Goal: Contribute content: Contribute content

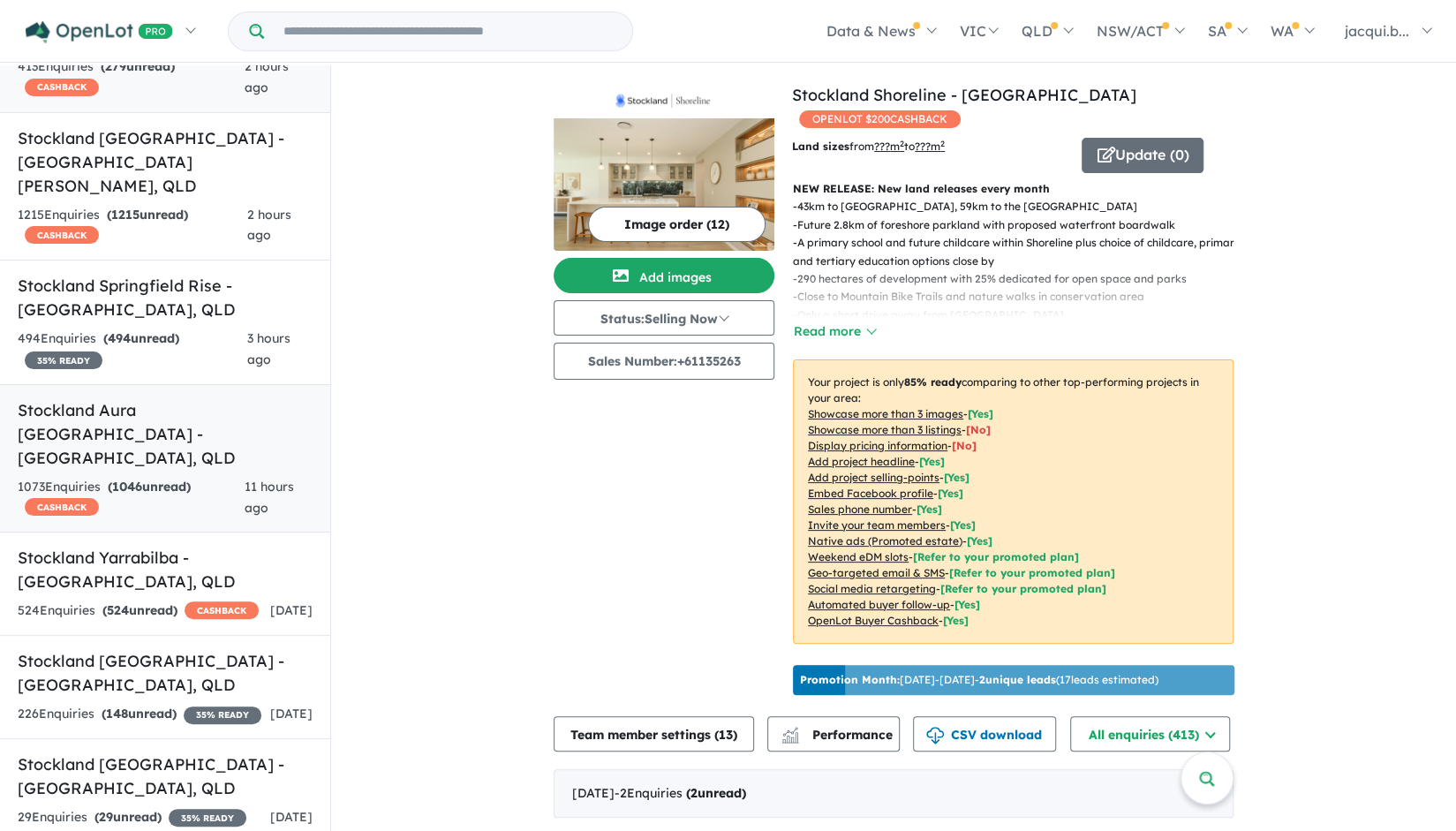
scroll to position [166, 0]
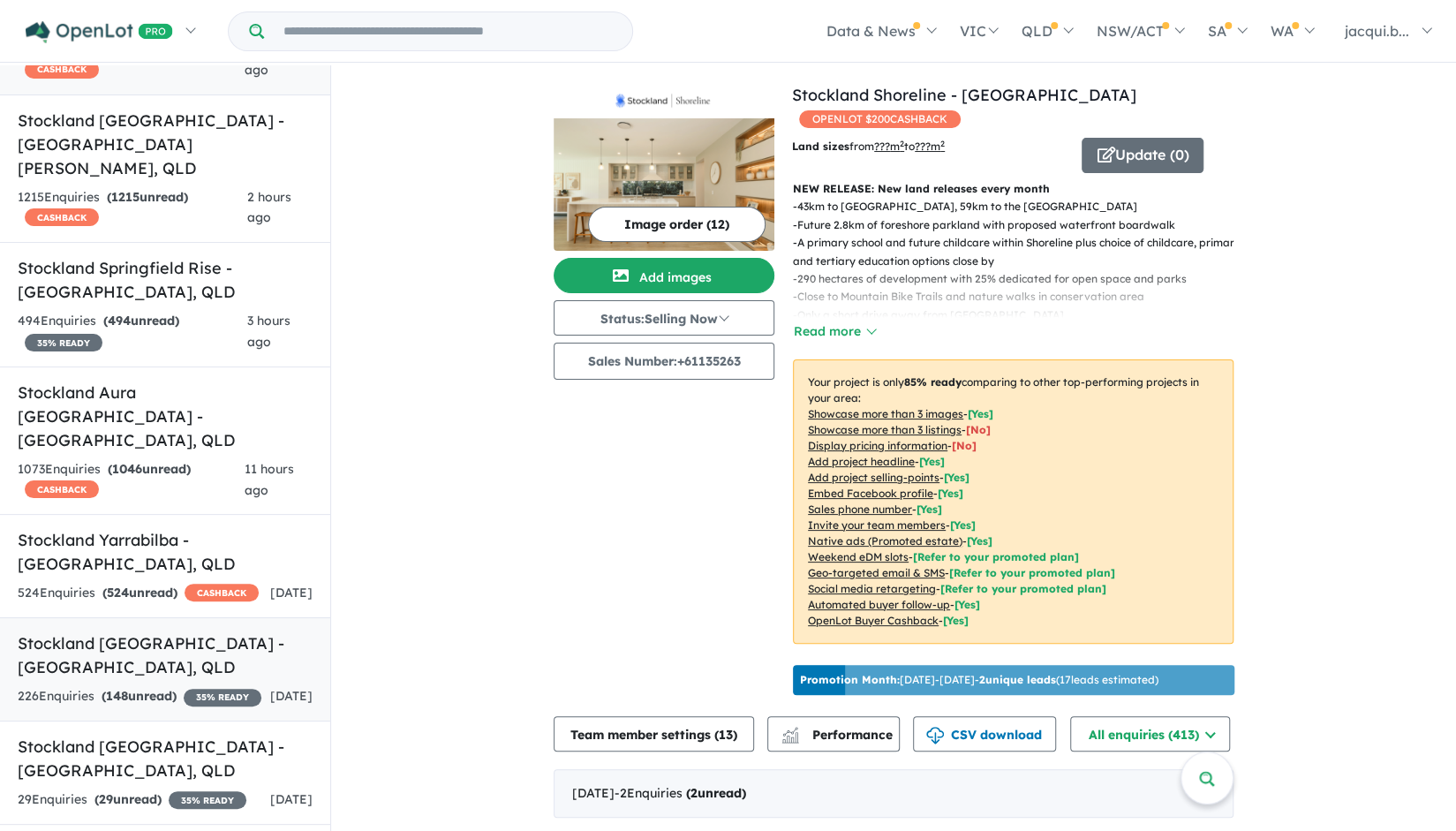
click at [145, 632] on h5 "Stockland [GEOGRAPHIC_DATA] - [GEOGRAPHIC_DATA] , [GEOGRAPHIC_DATA]" at bounding box center [165, 656] width 295 height 48
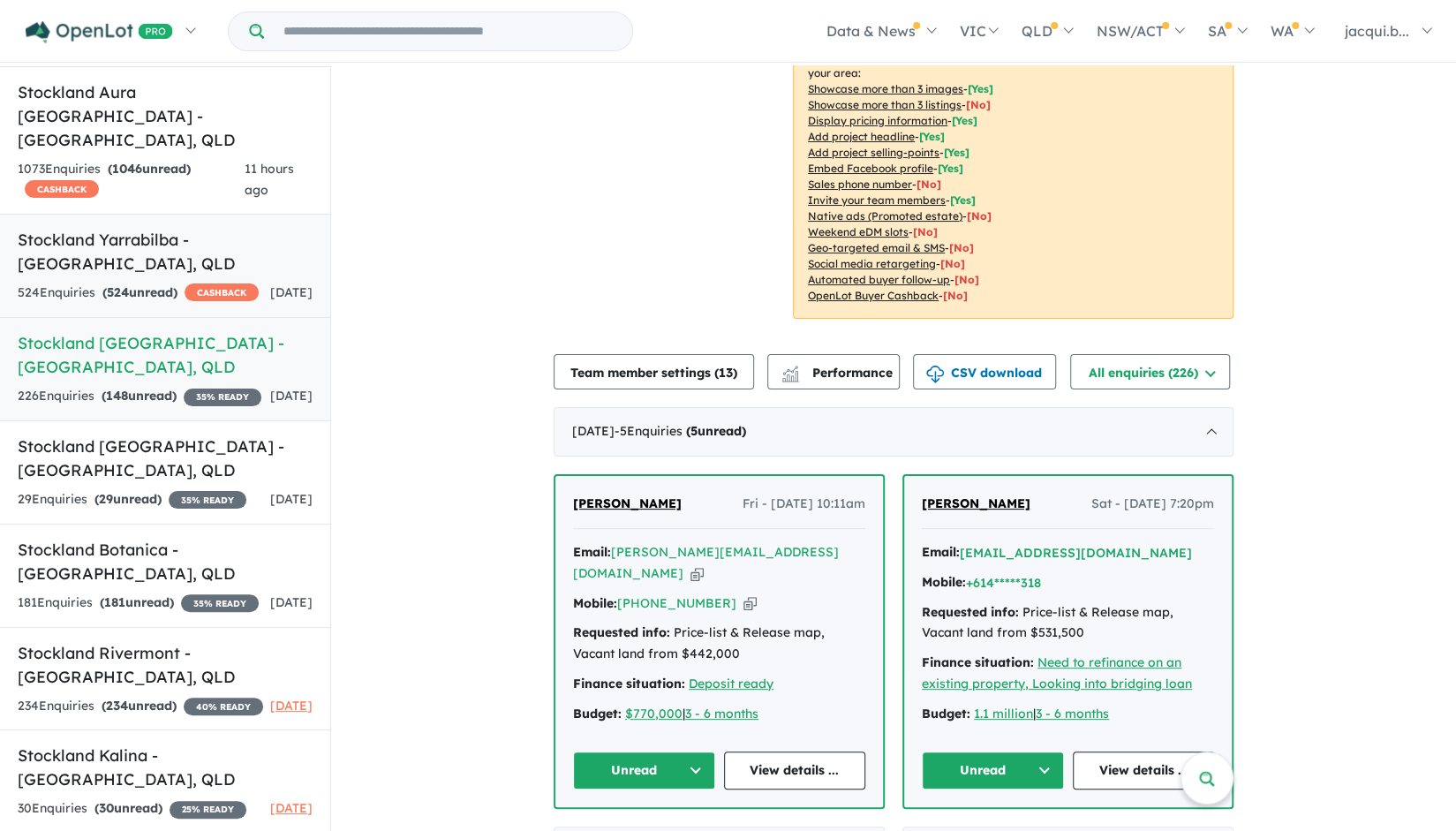
scroll to position [2, 0]
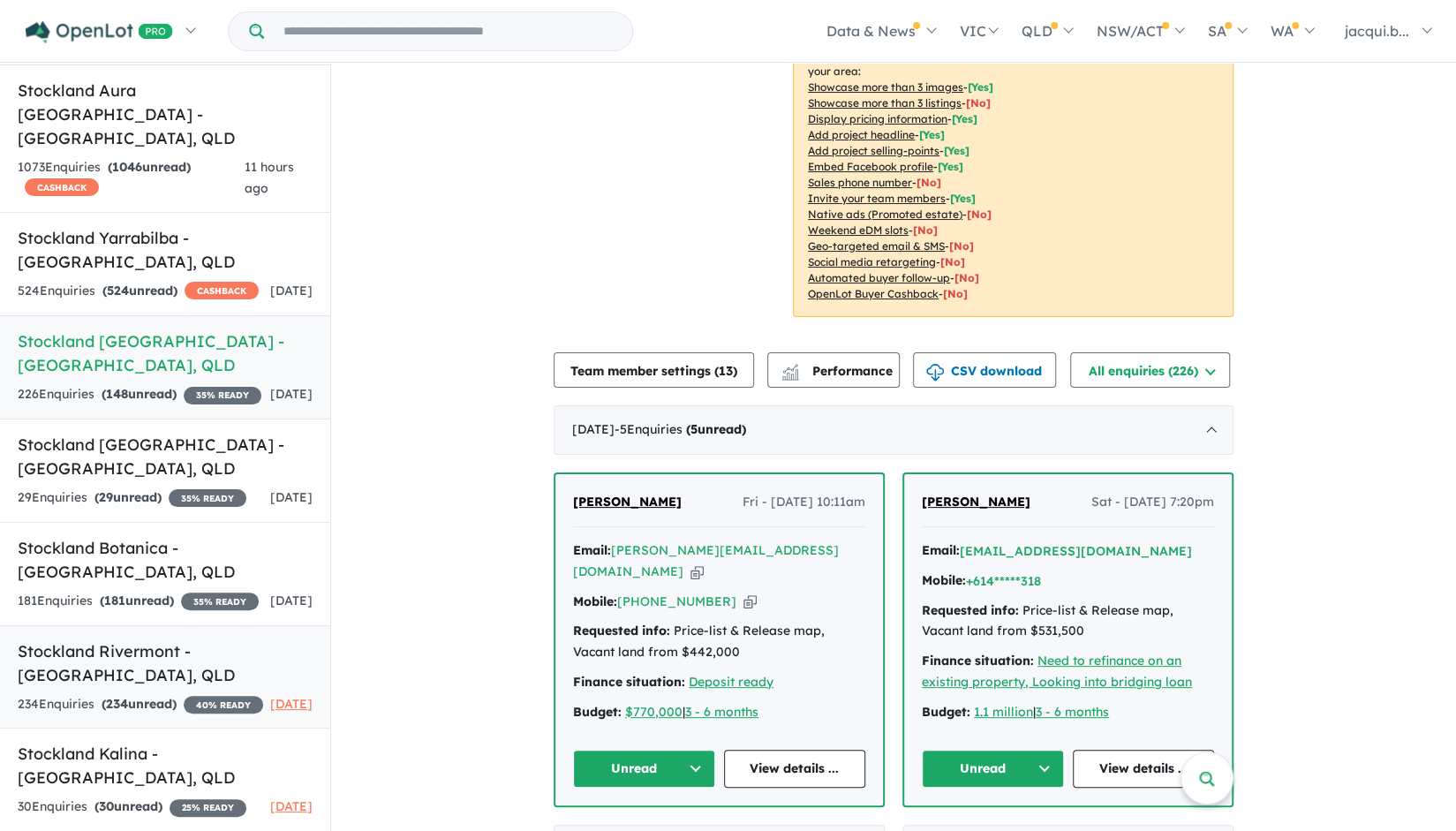
click at [150, 640] on h5 "Stockland Rivermont - [GEOGRAPHIC_DATA] , [GEOGRAPHIC_DATA]" at bounding box center [165, 664] width 295 height 48
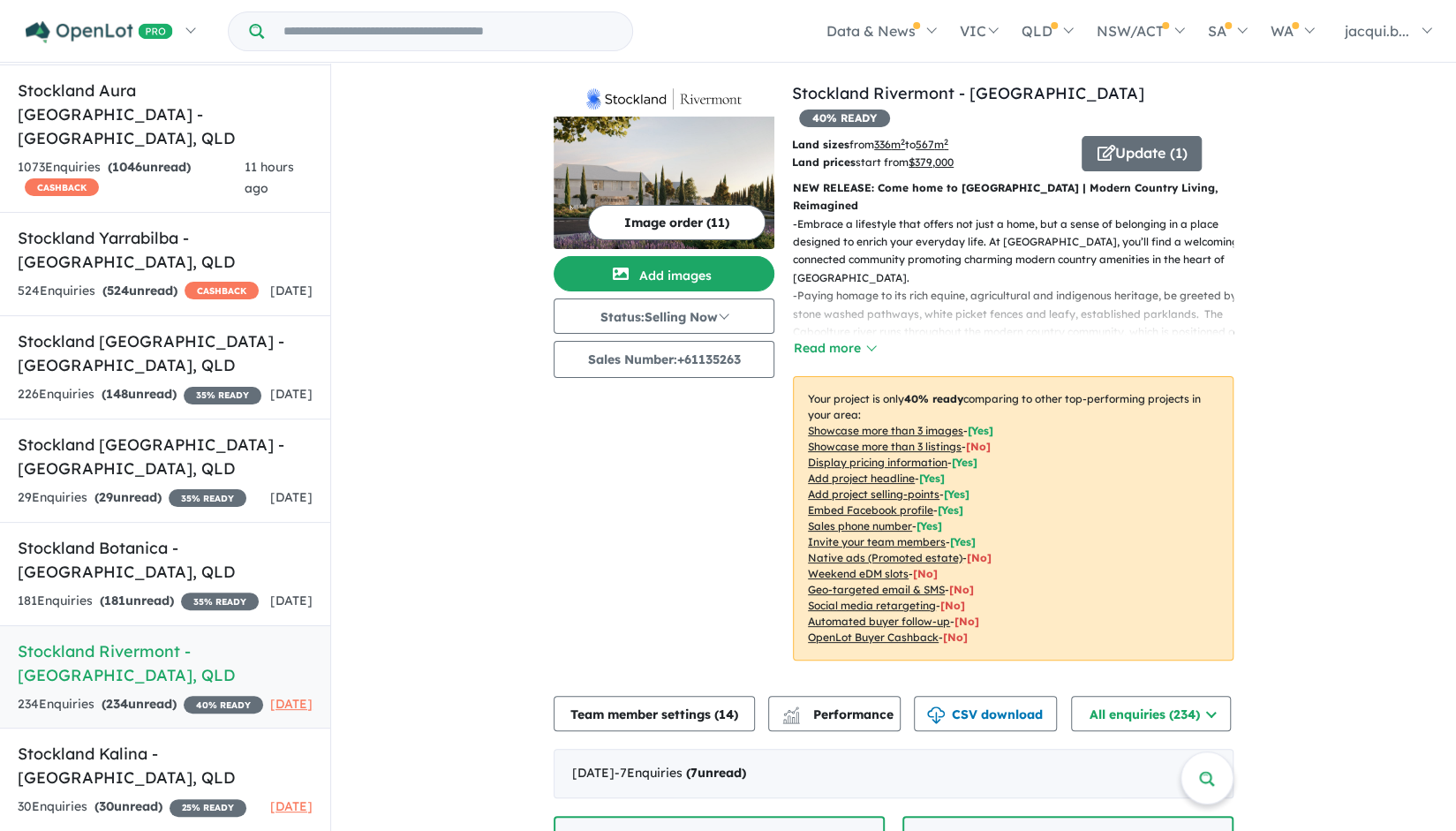
click at [703, 217] on button "Image order ( 11 )" at bounding box center [677, 223] width 178 height 35
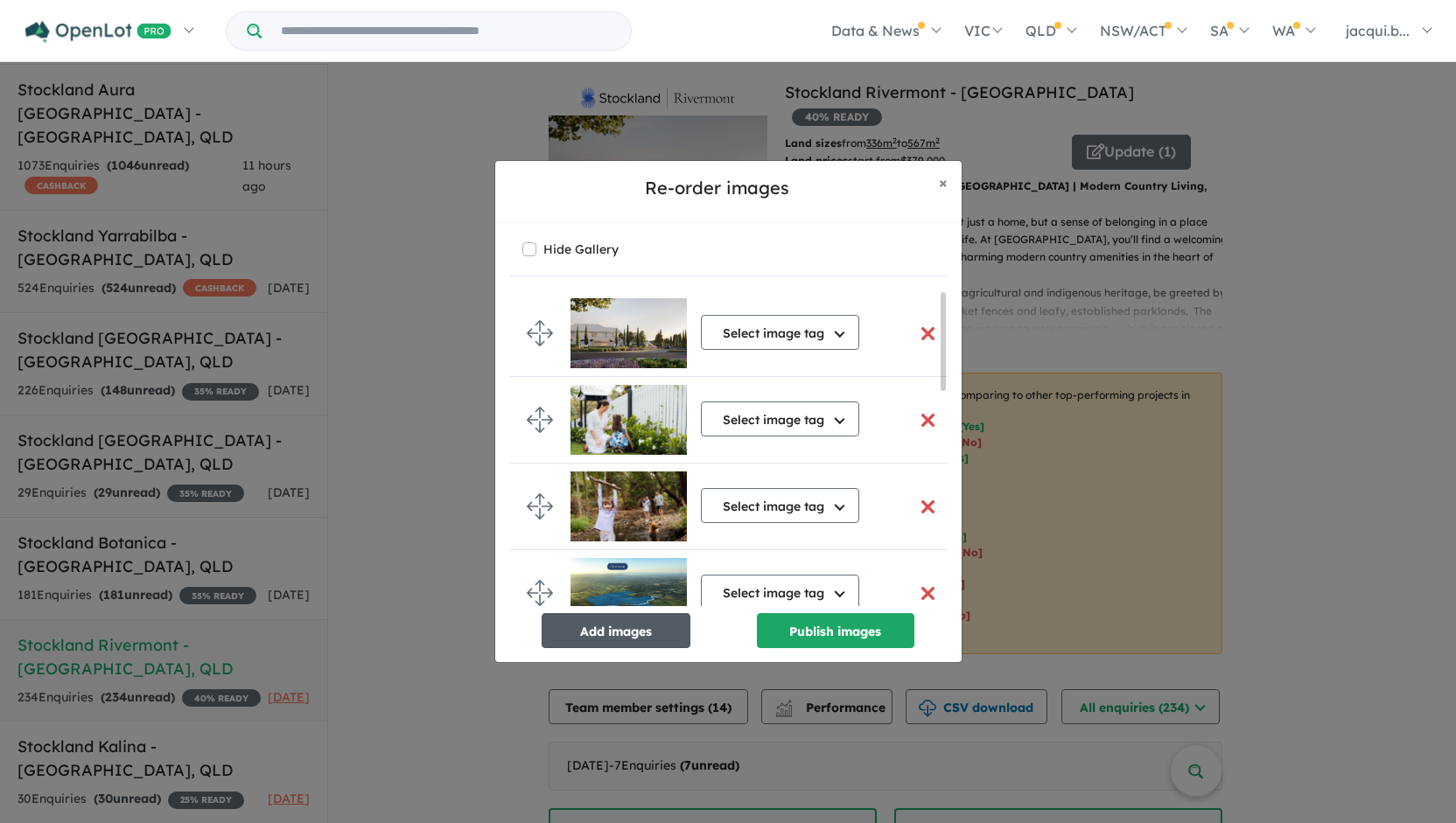
click at [657, 626] on button "Add images" at bounding box center [616, 631] width 149 height 35
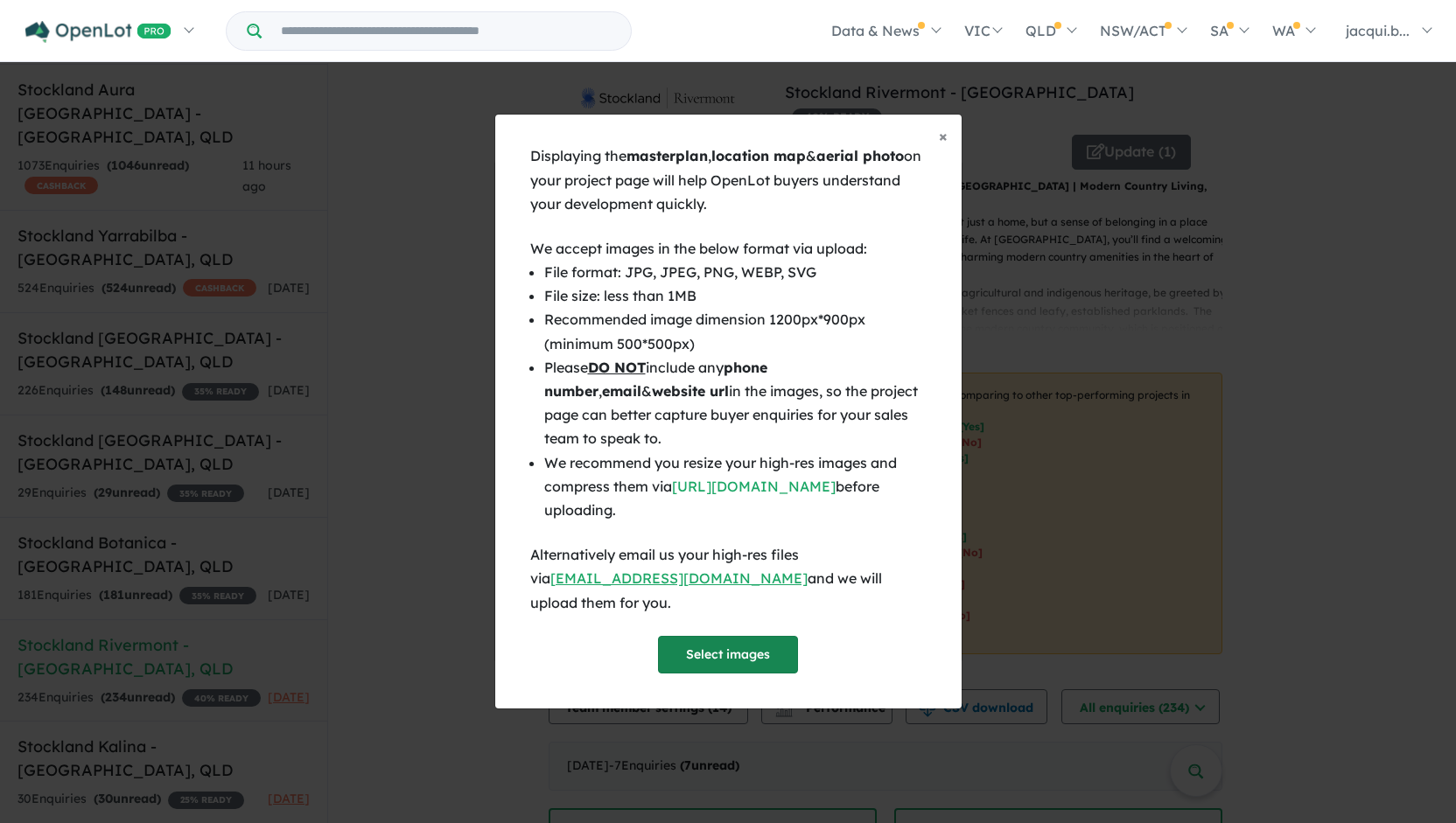
click at [704, 636] on button "Select images" at bounding box center [728, 655] width 140 height 38
click at [703, 642] on button "Select images" at bounding box center [728, 655] width 140 height 38
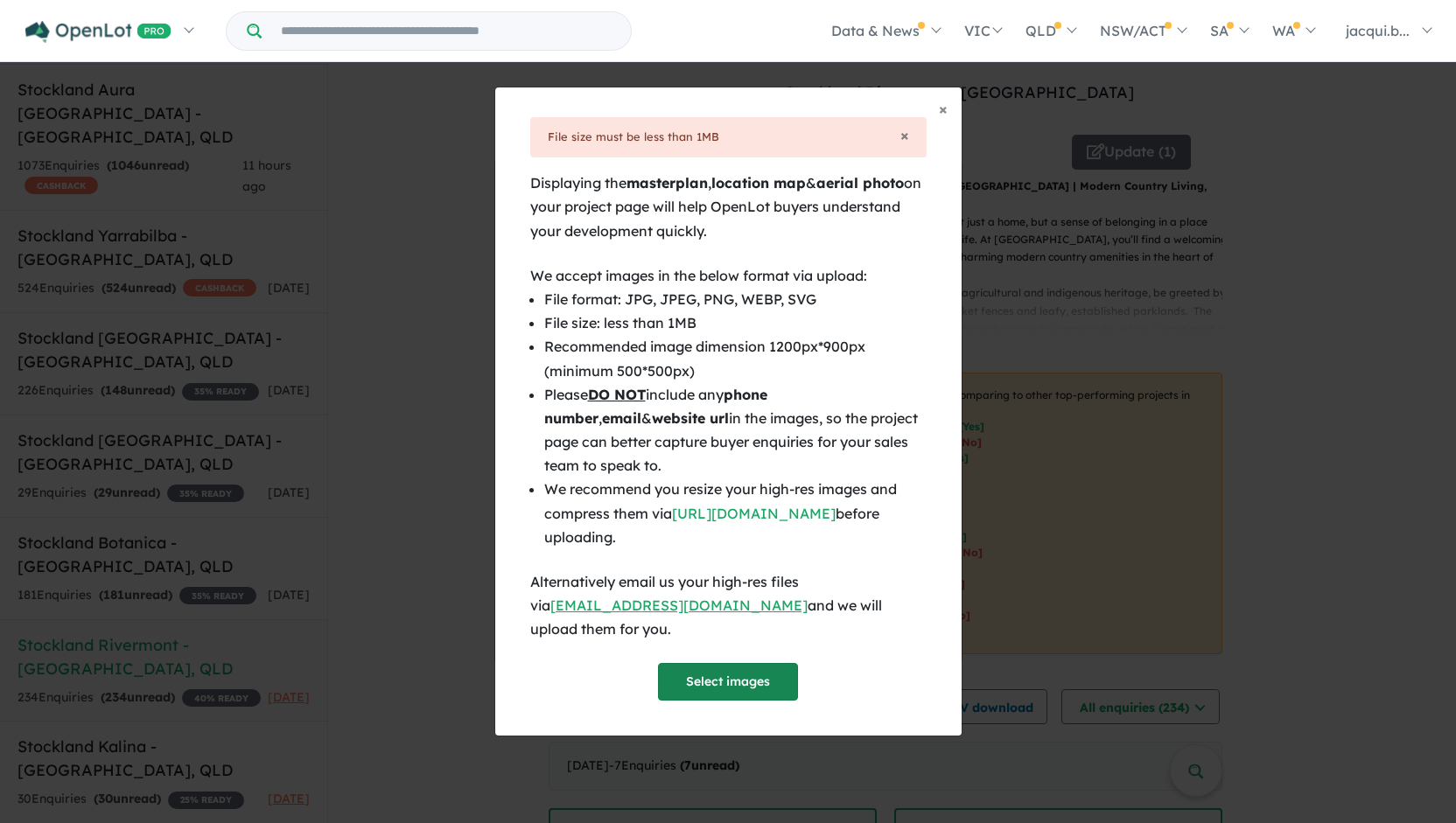
click at [753, 664] on button "Select images" at bounding box center [728, 682] width 140 height 38
click at [712, 674] on button "Select images" at bounding box center [728, 682] width 140 height 38
click at [735, 664] on button "Select images" at bounding box center [728, 682] width 140 height 38
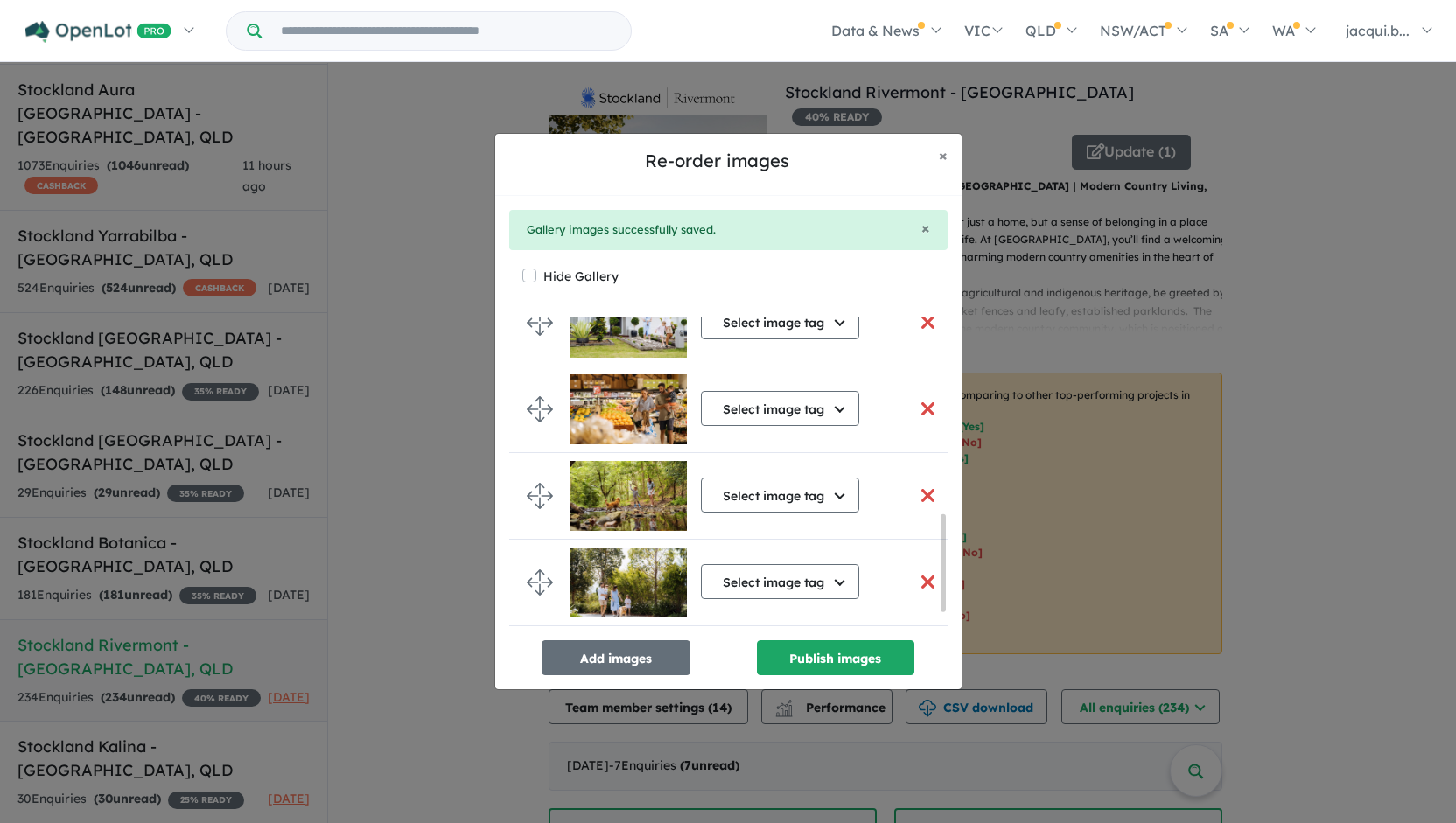
scroll to position [713, 0]
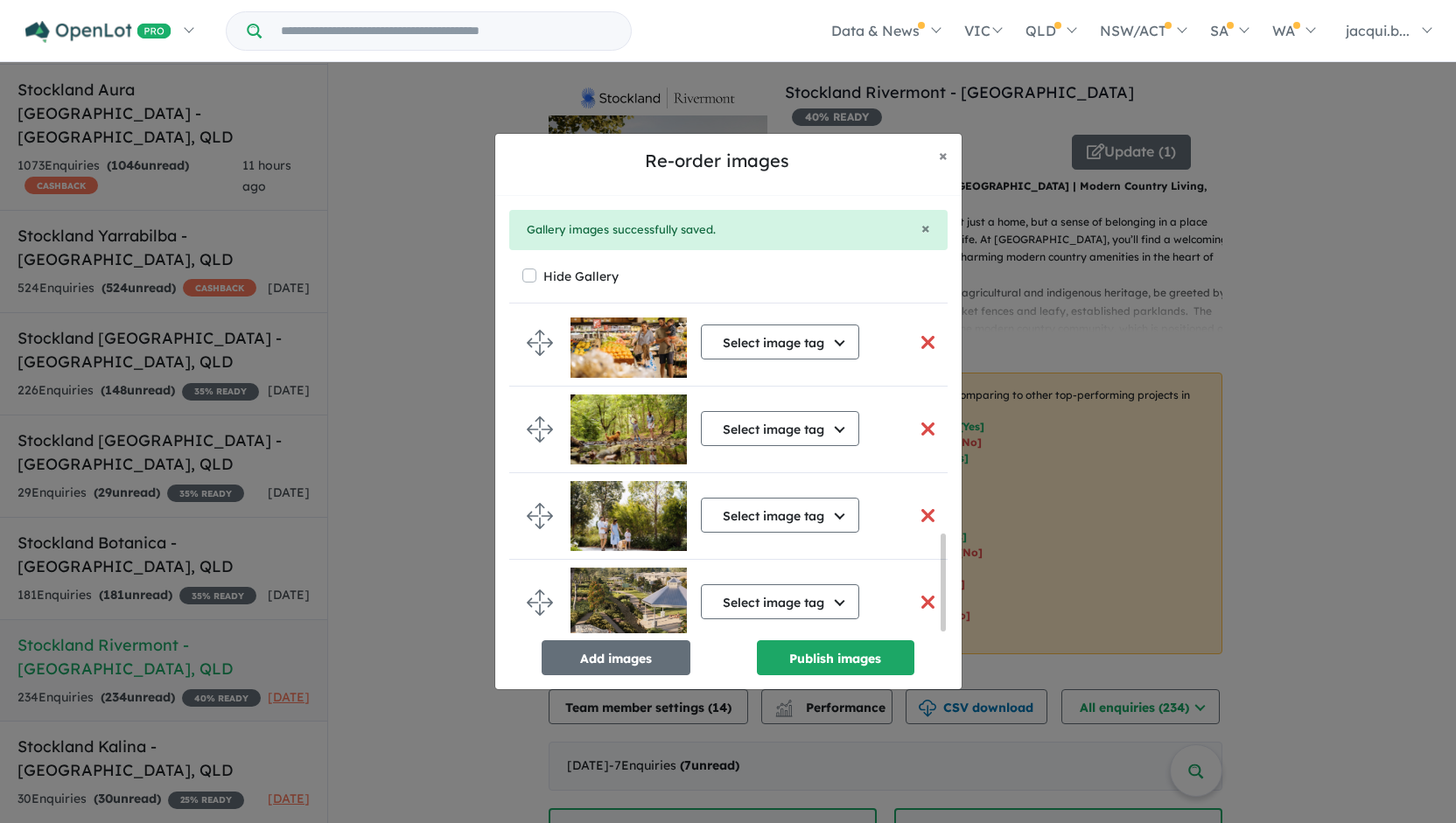
click at [647, 588] on img at bounding box center [629, 603] width 117 height 70
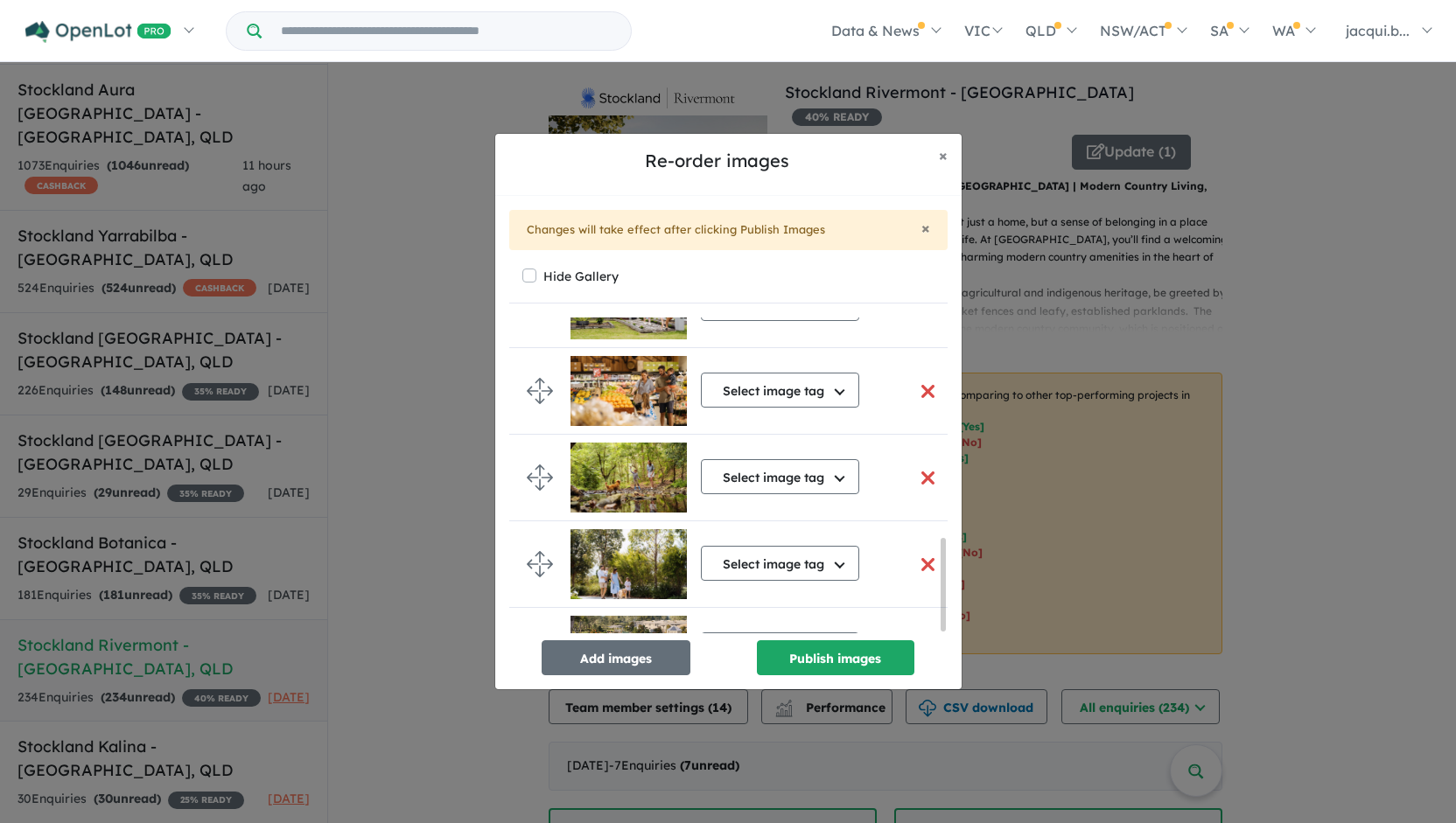
scroll to position [762, 0]
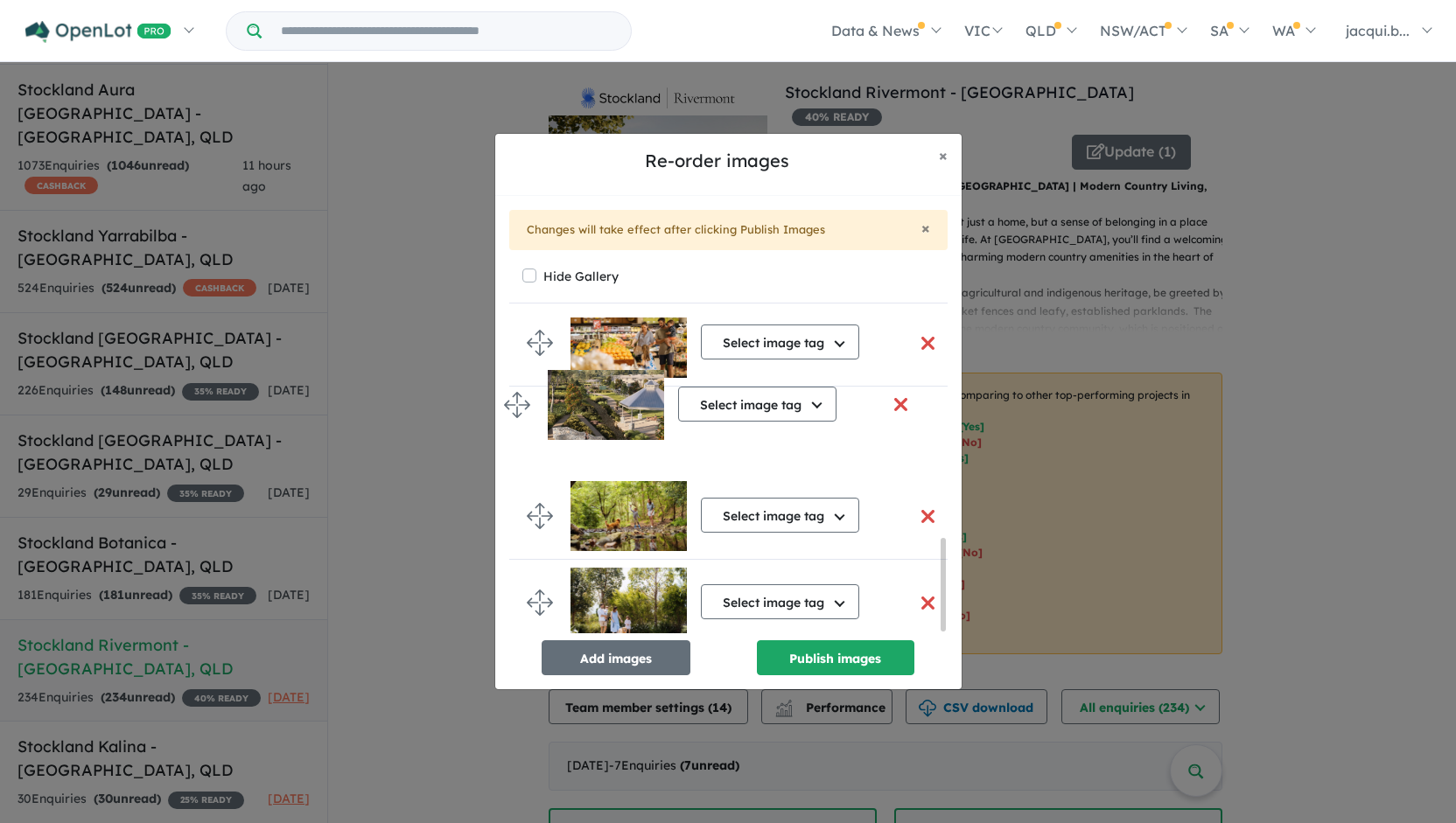
drag, startPoint x: 534, startPoint y: 592, endPoint x: 512, endPoint y: 399, distance: 194.2
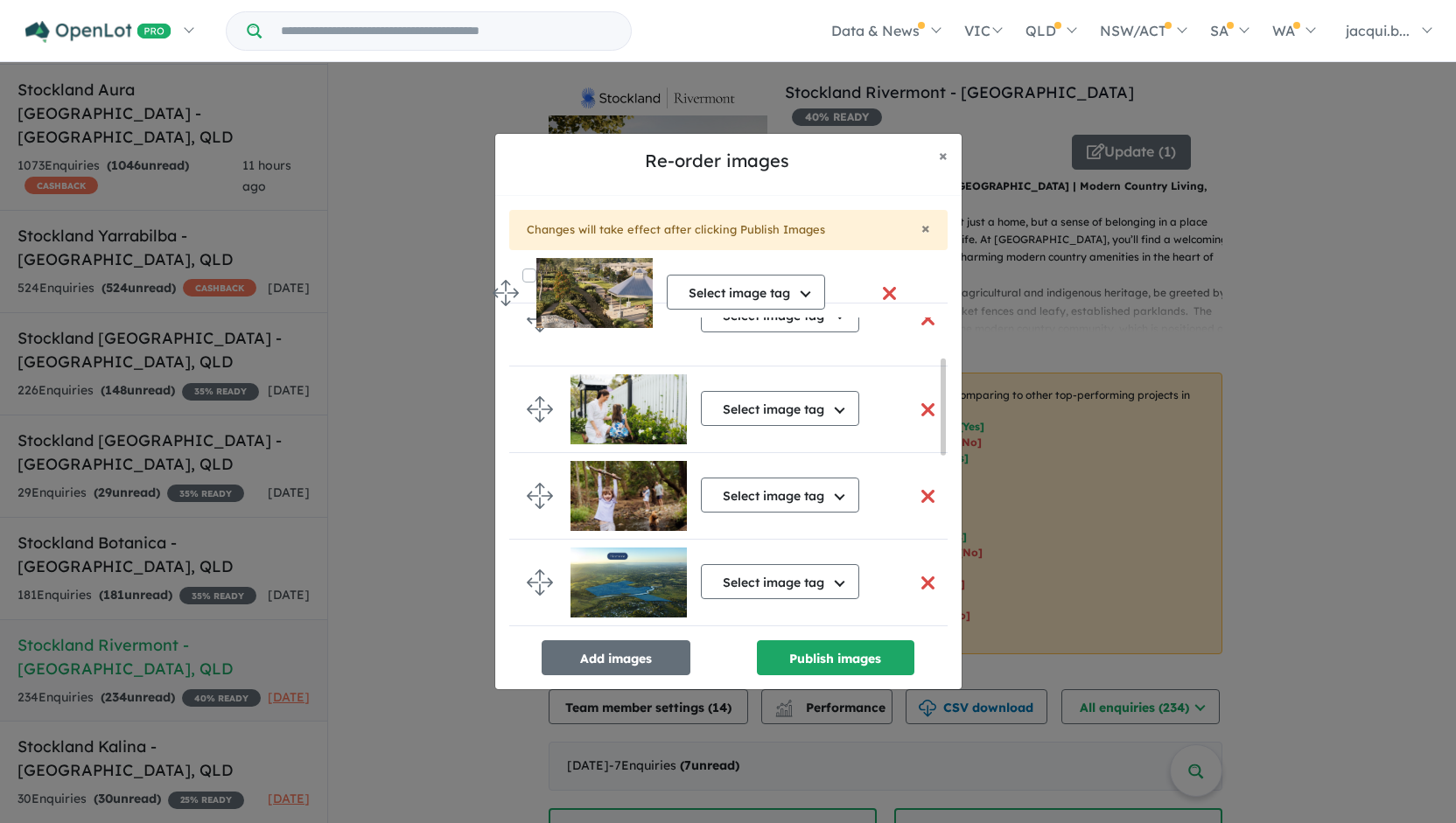
scroll to position [0, 0]
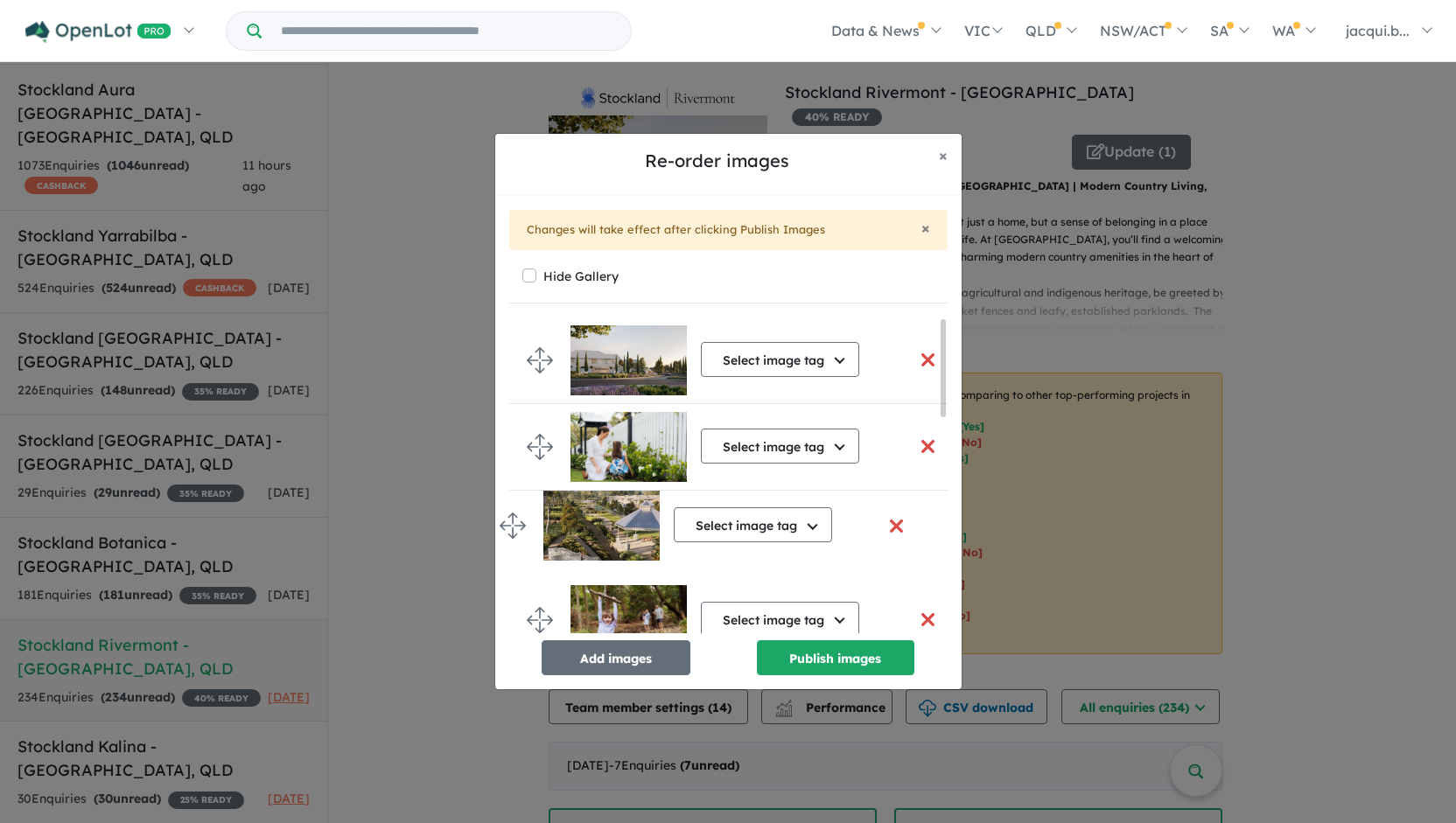
drag, startPoint x: 546, startPoint y: 429, endPoint x: 520, endPoint y: 521, distance: 95.6
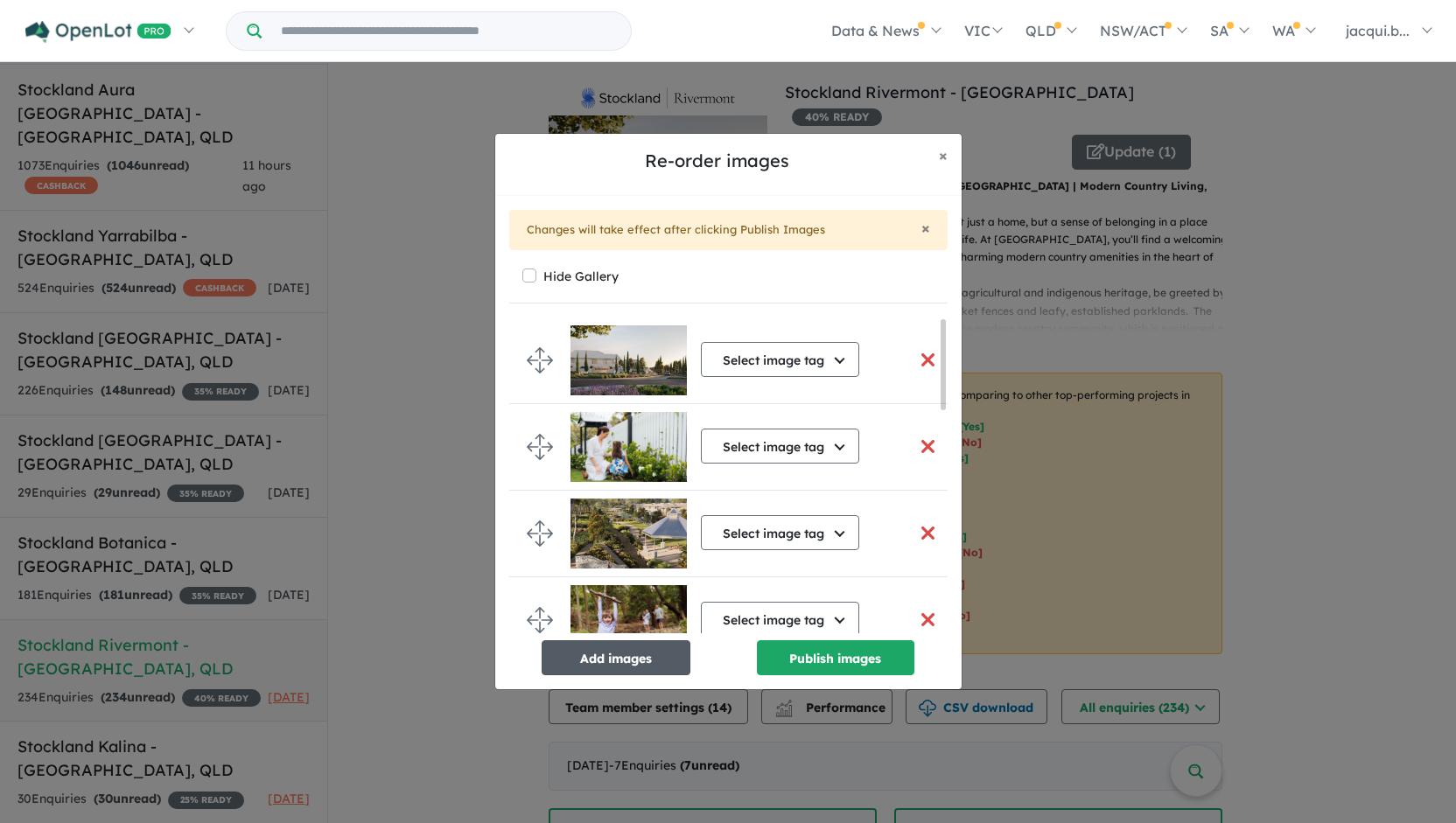
click at [636, 659] on button "Add images" at bounding box center [616, 658] width 149 height 35
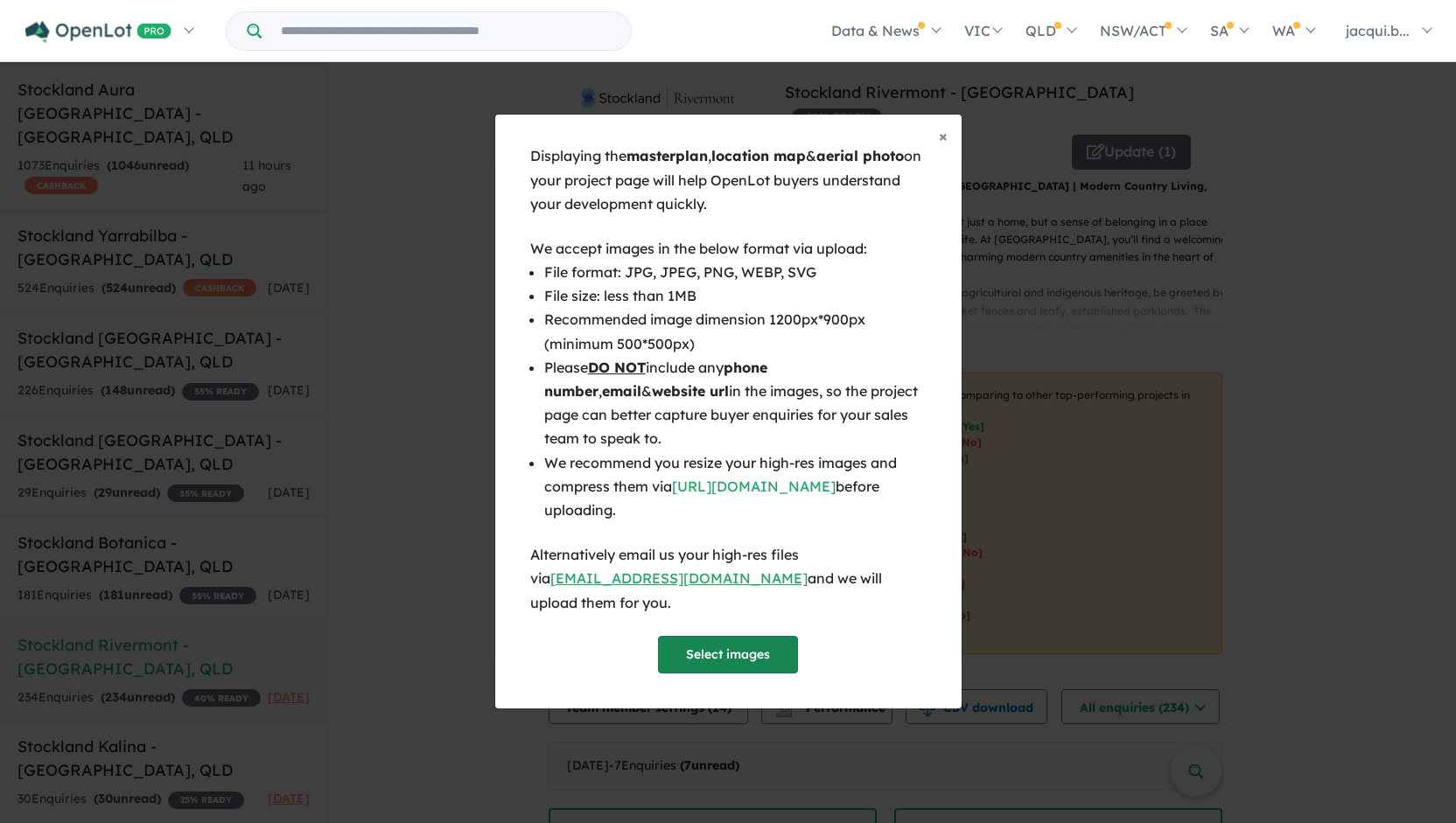
click at [690, 645] on button "Select images" at bounding box center [728, 655] width 140 height 38
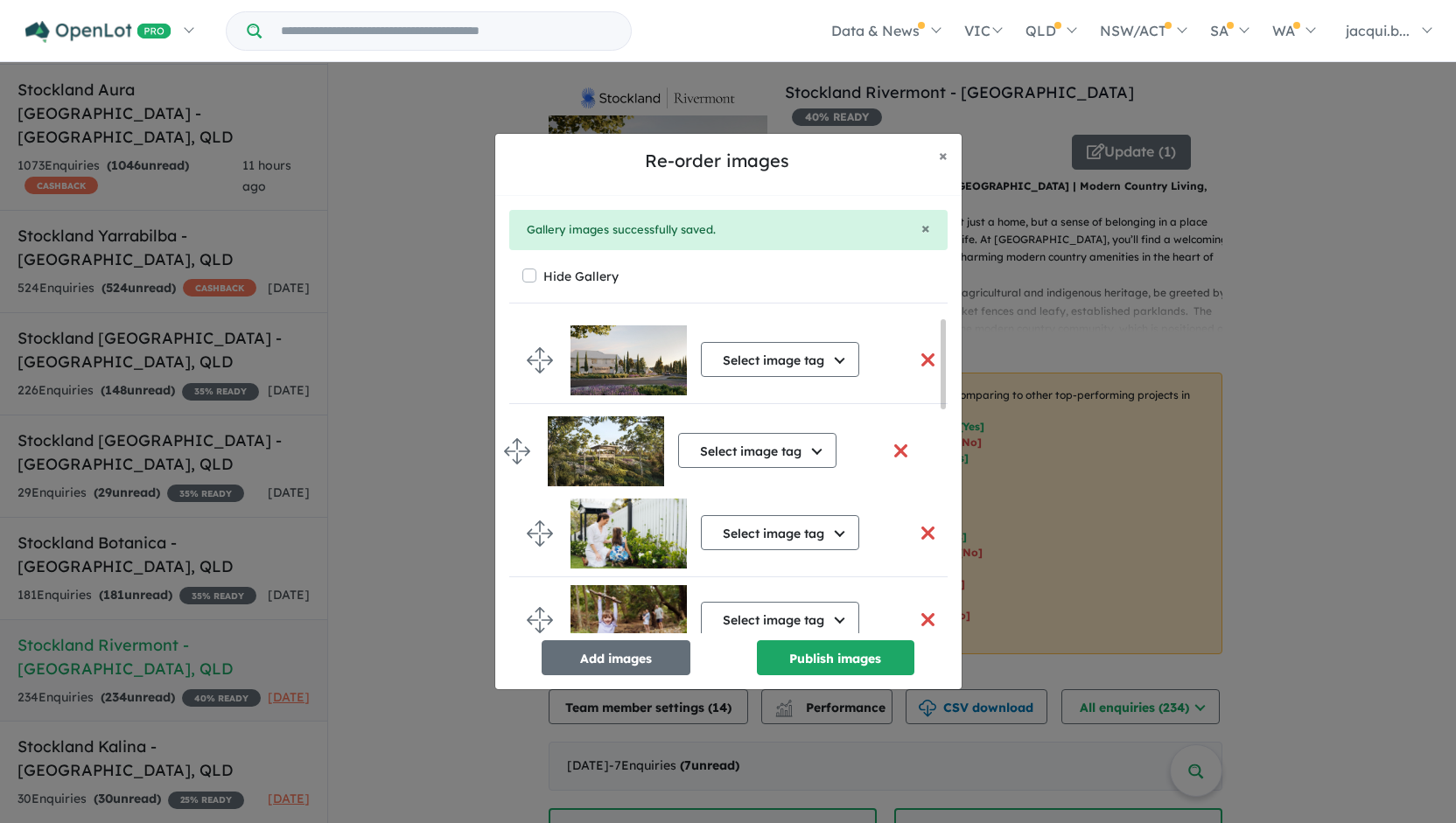
drag, startPoint x: 529, startPoint y: 591, endPoint x: 508, endPoint y: 445, distance: 147.5
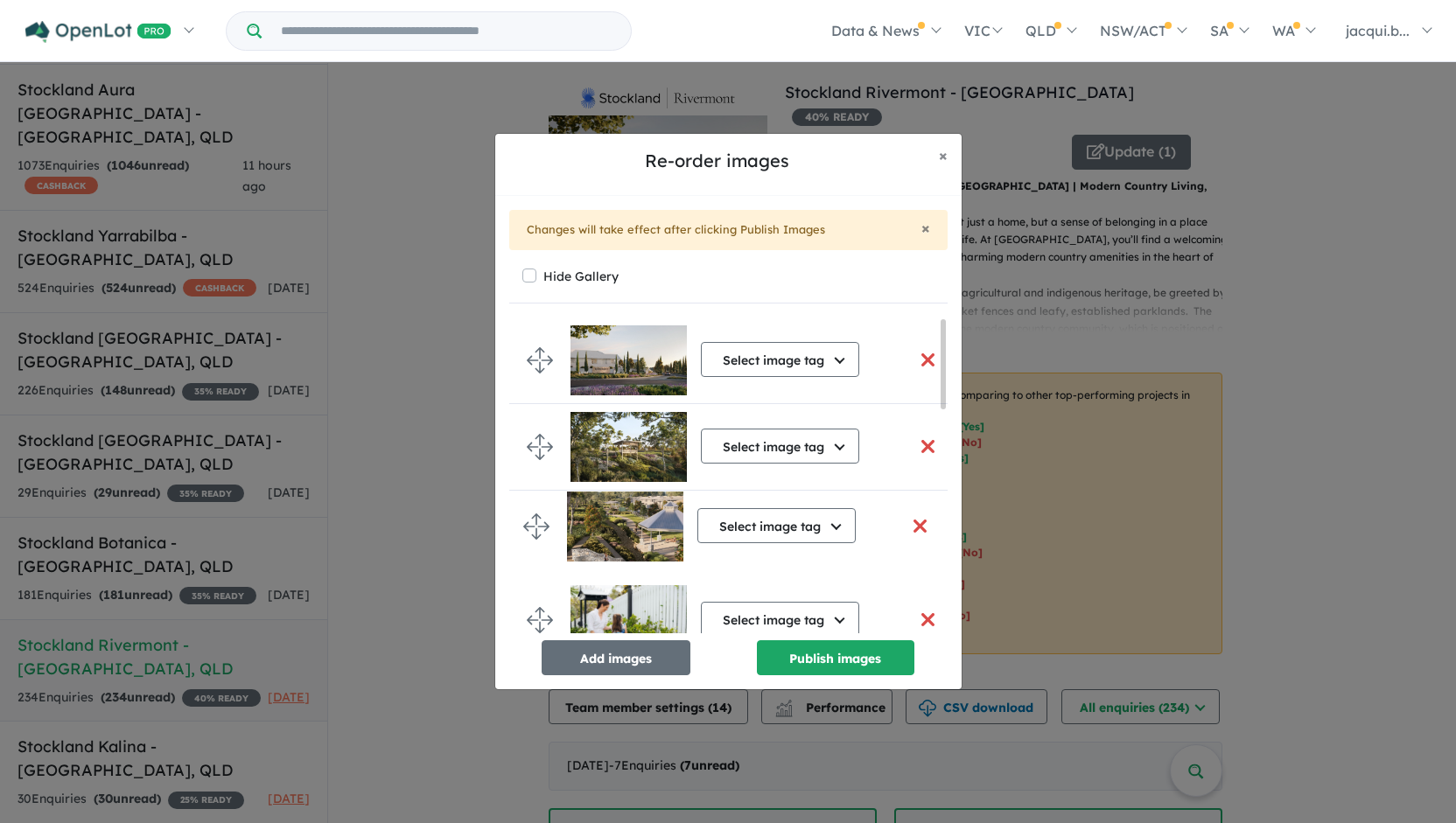
drag, startPoint x: 536, startPoint y: 593, endPoint x: 532, endPoint y: 521, distance: 72.1
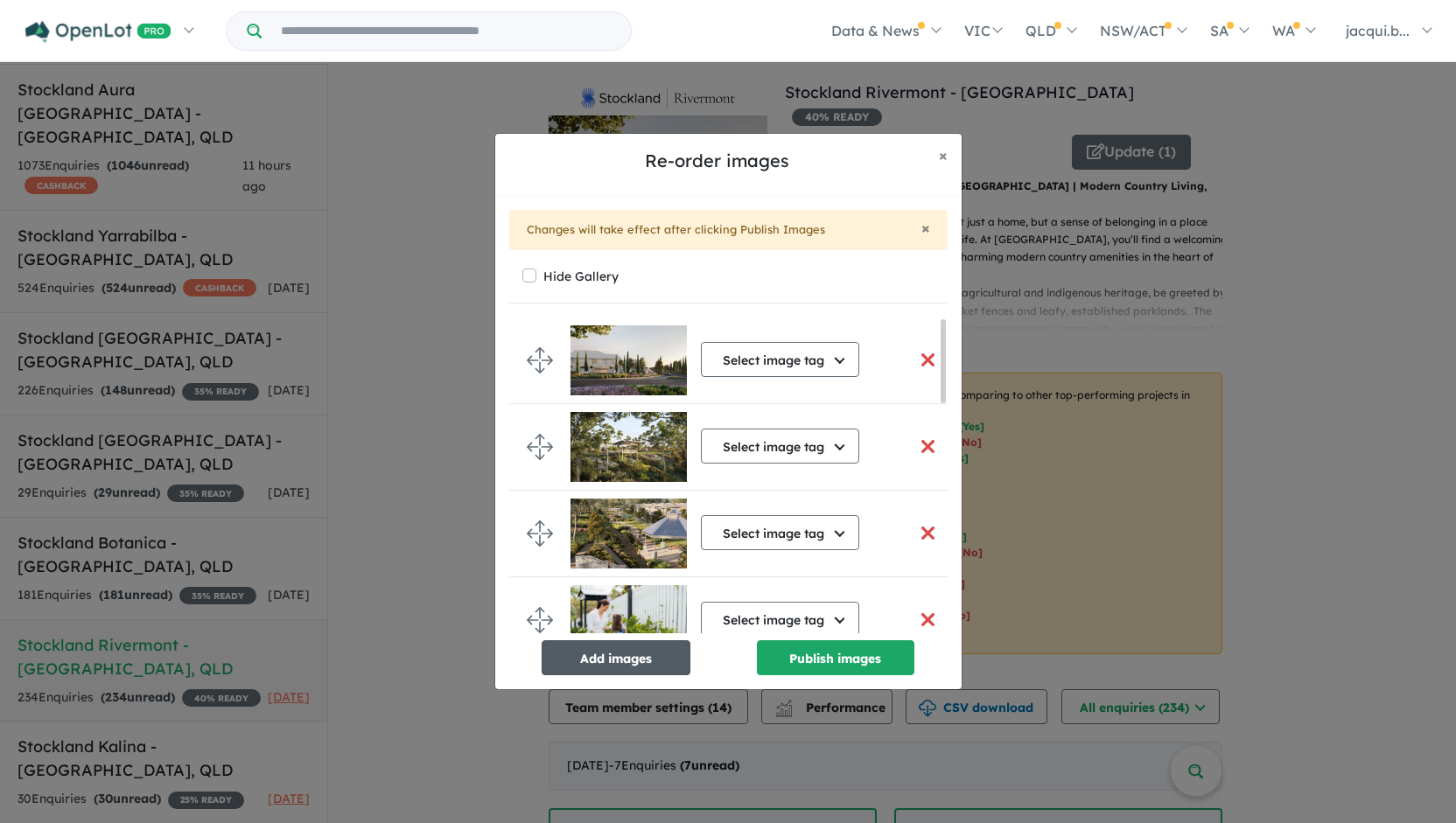
click at [645, 663] on button "Add images" at bounding box center [616, 658] width 149 height 35
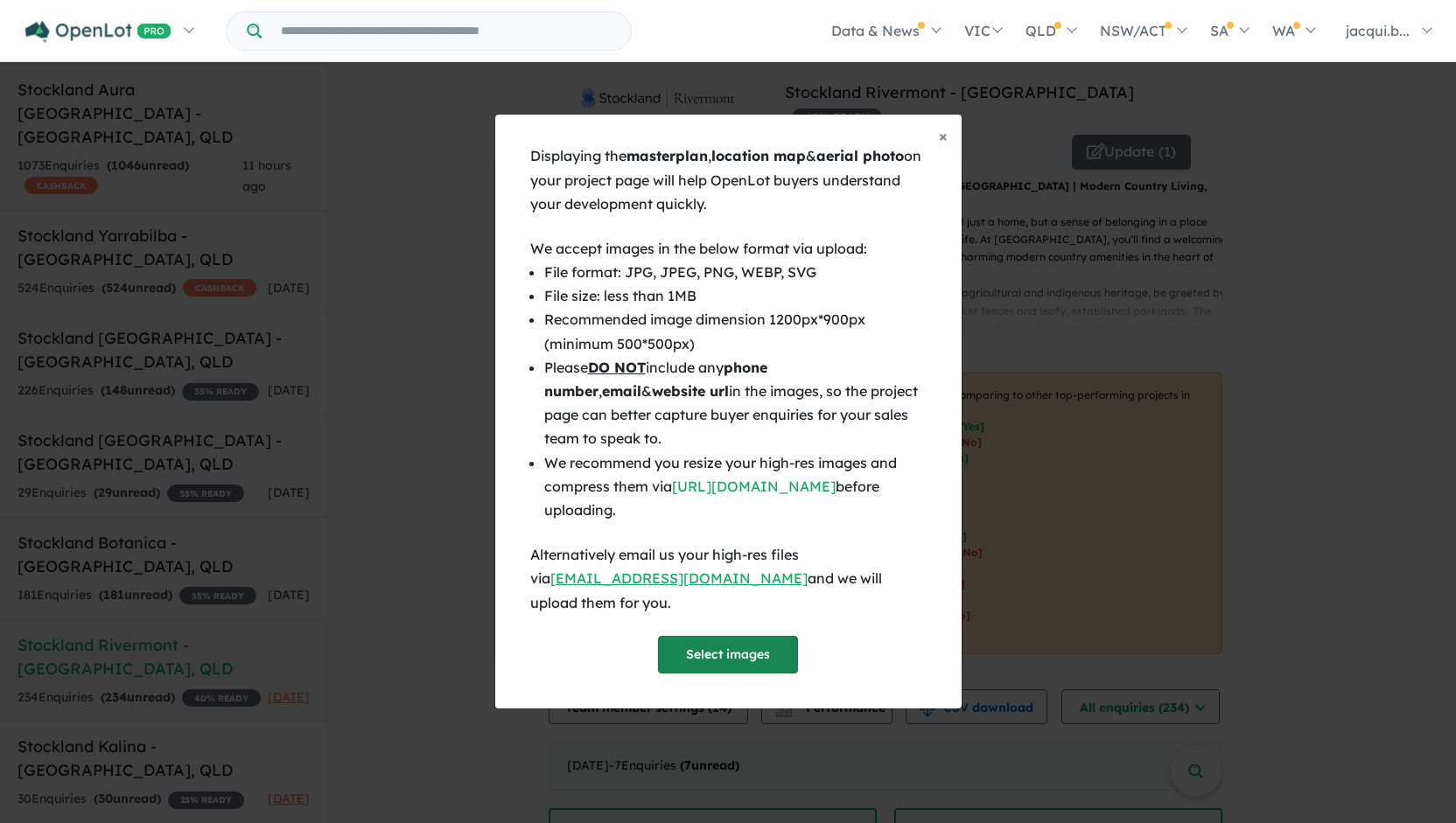
click at [703, 638] on button "Select images" at bounding box center [728, 655] width 140 height 38
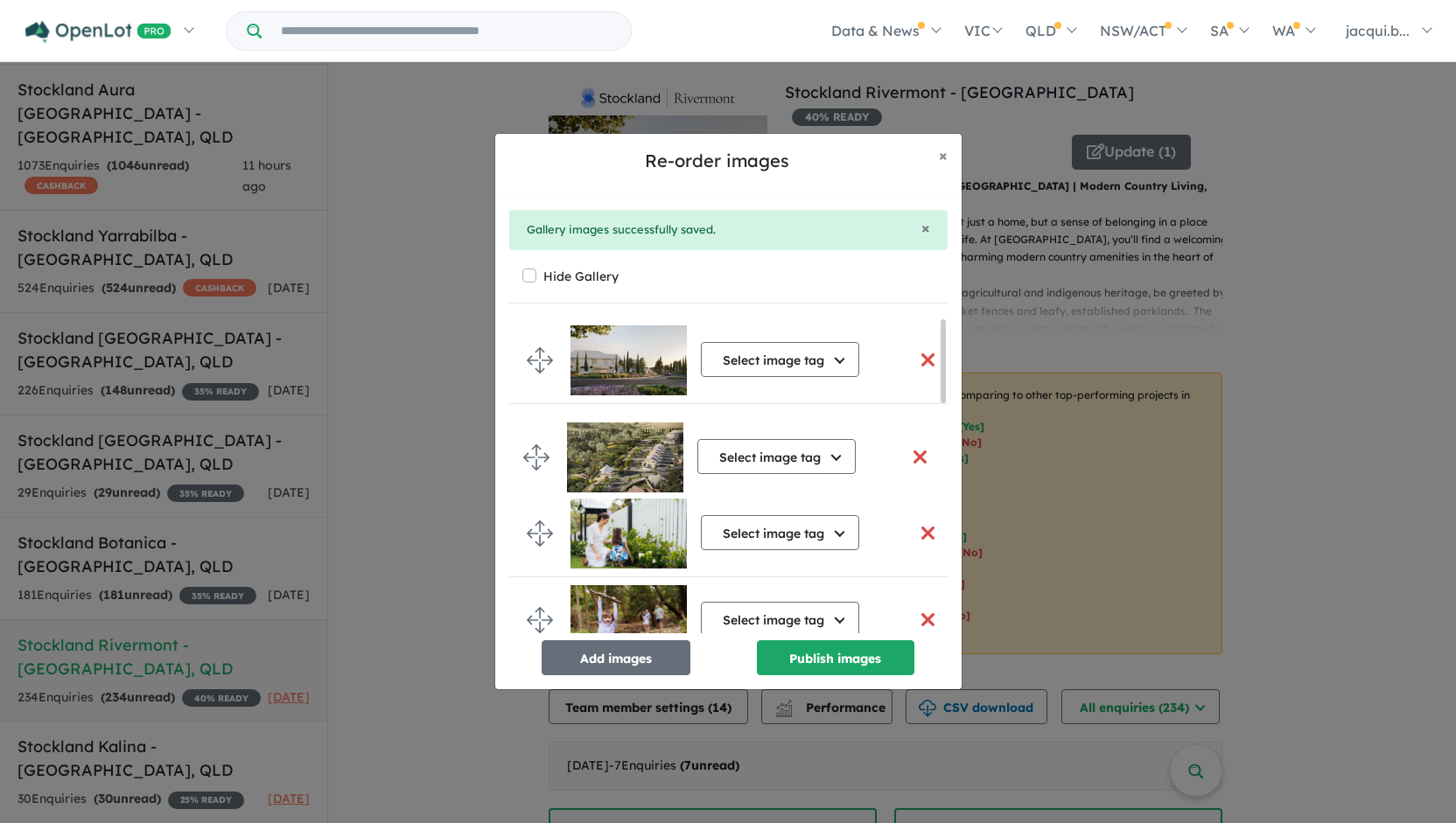
drag, startPoint x: 547, startPoint y: 590, endPoint x: 544, endPoint y: 451, distance: 139.0
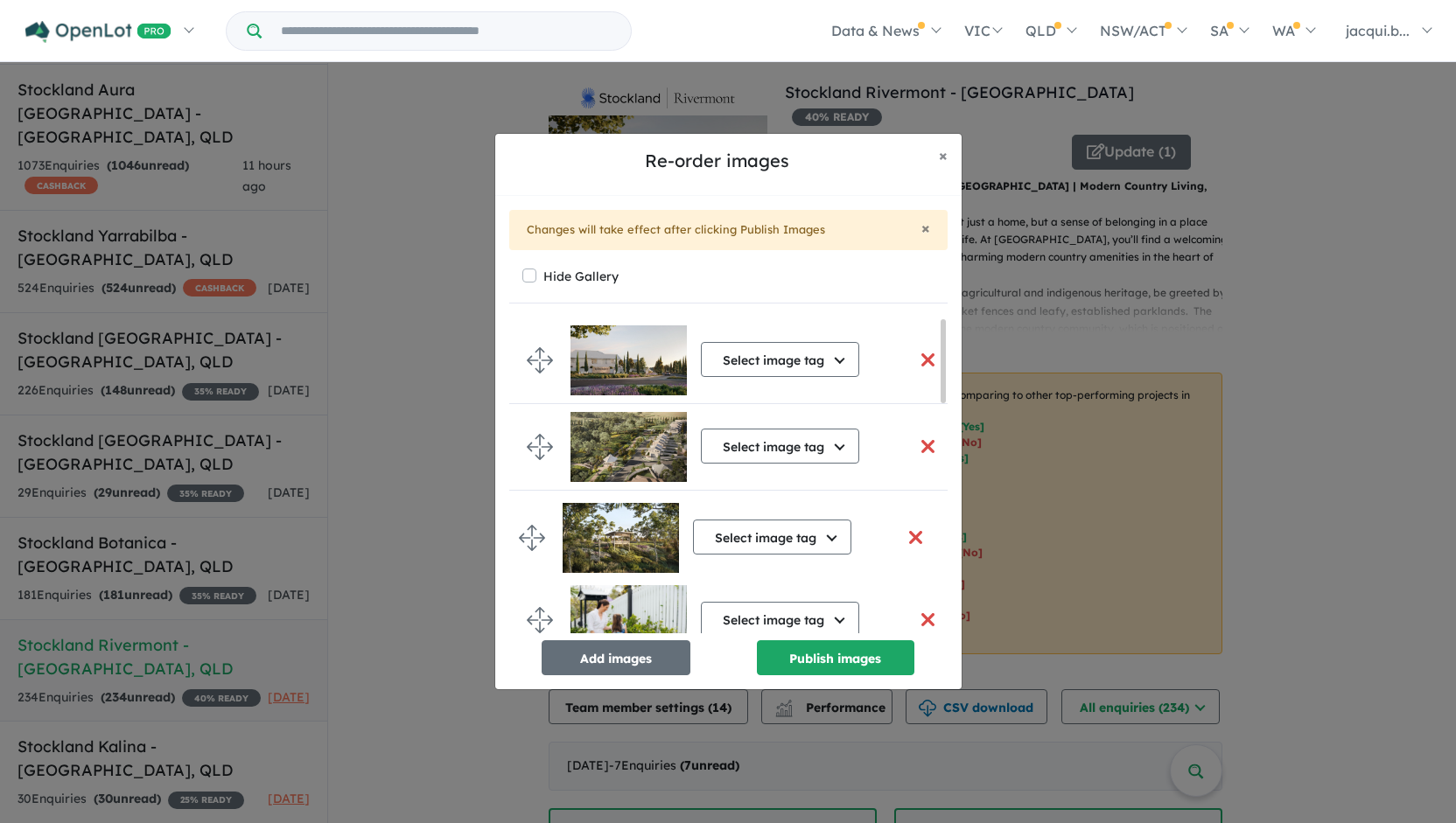
drag, startPoint x: 536, startPoint y: 604, endPoint x: 527, endPoint y: 544, distance: 60.7
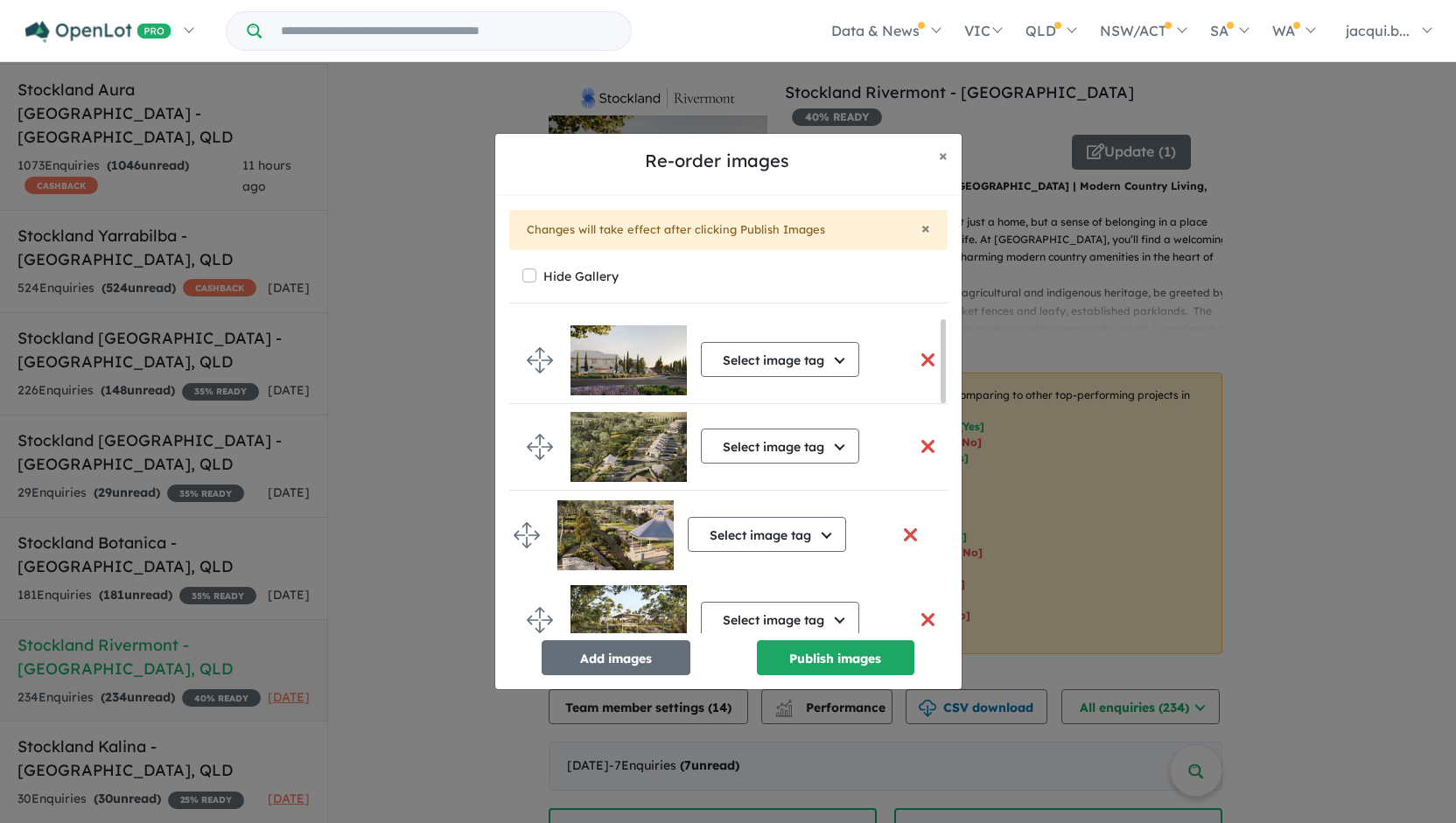
drag, startPoint x: 536, startPoint y: 603, endPoint x: 523, endPoint y: 540, distance: 64.3
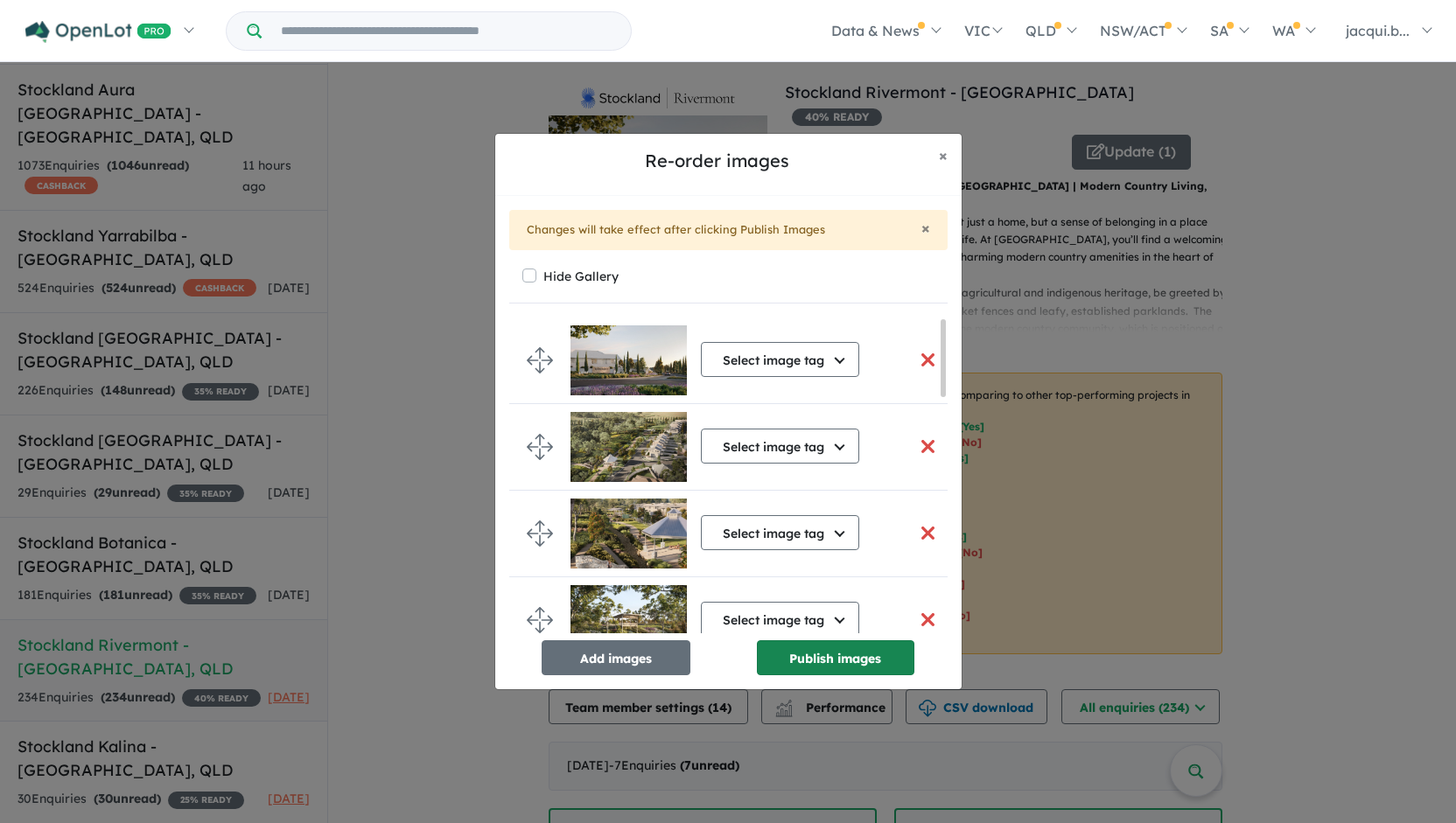
click at [792, 656] on button "Publish images" at bounding box center [836, 658] width 158 height 35
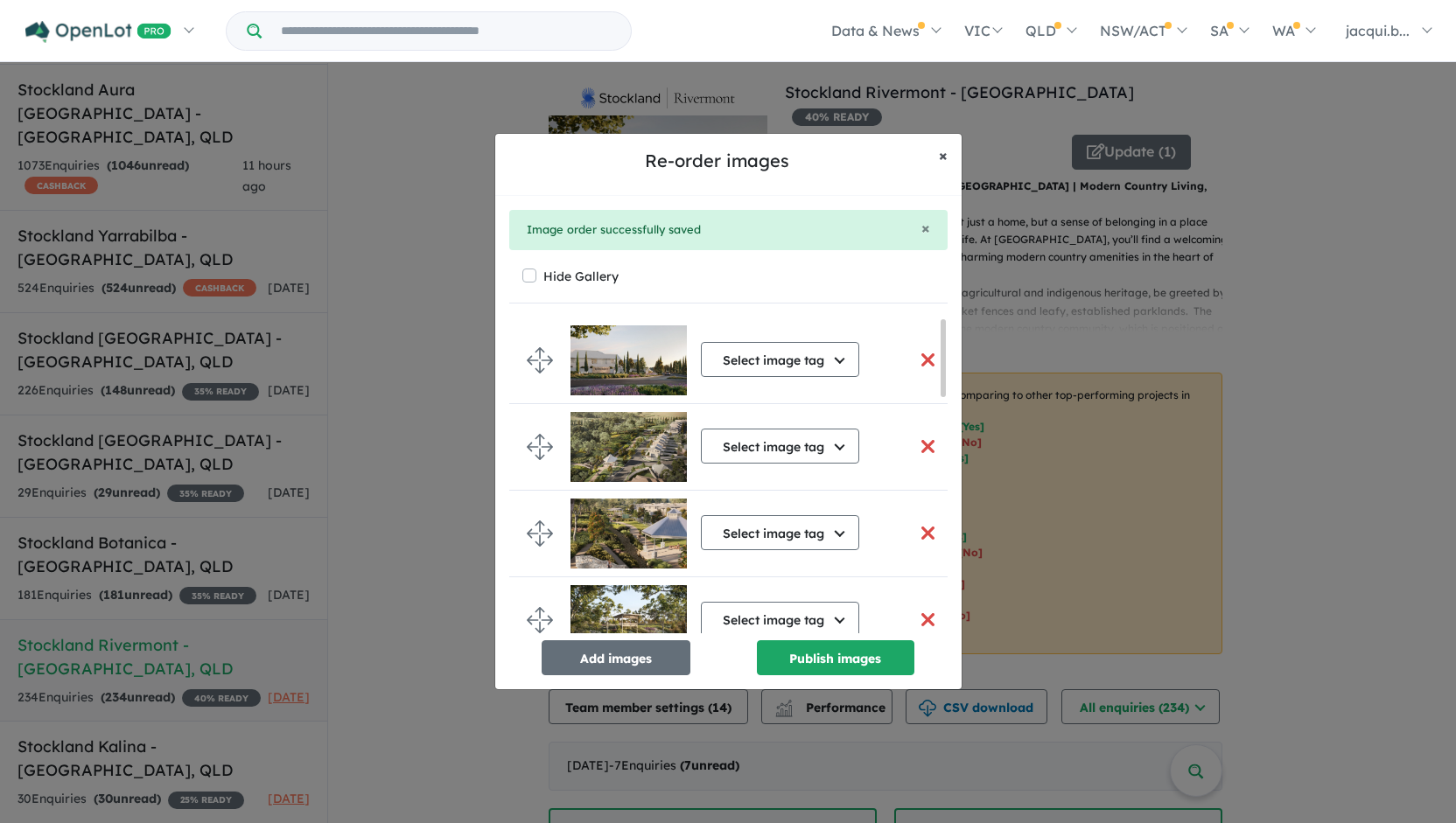
click at [941, 157] on span "×" at bounding box center [943, 155] width 9 height 20
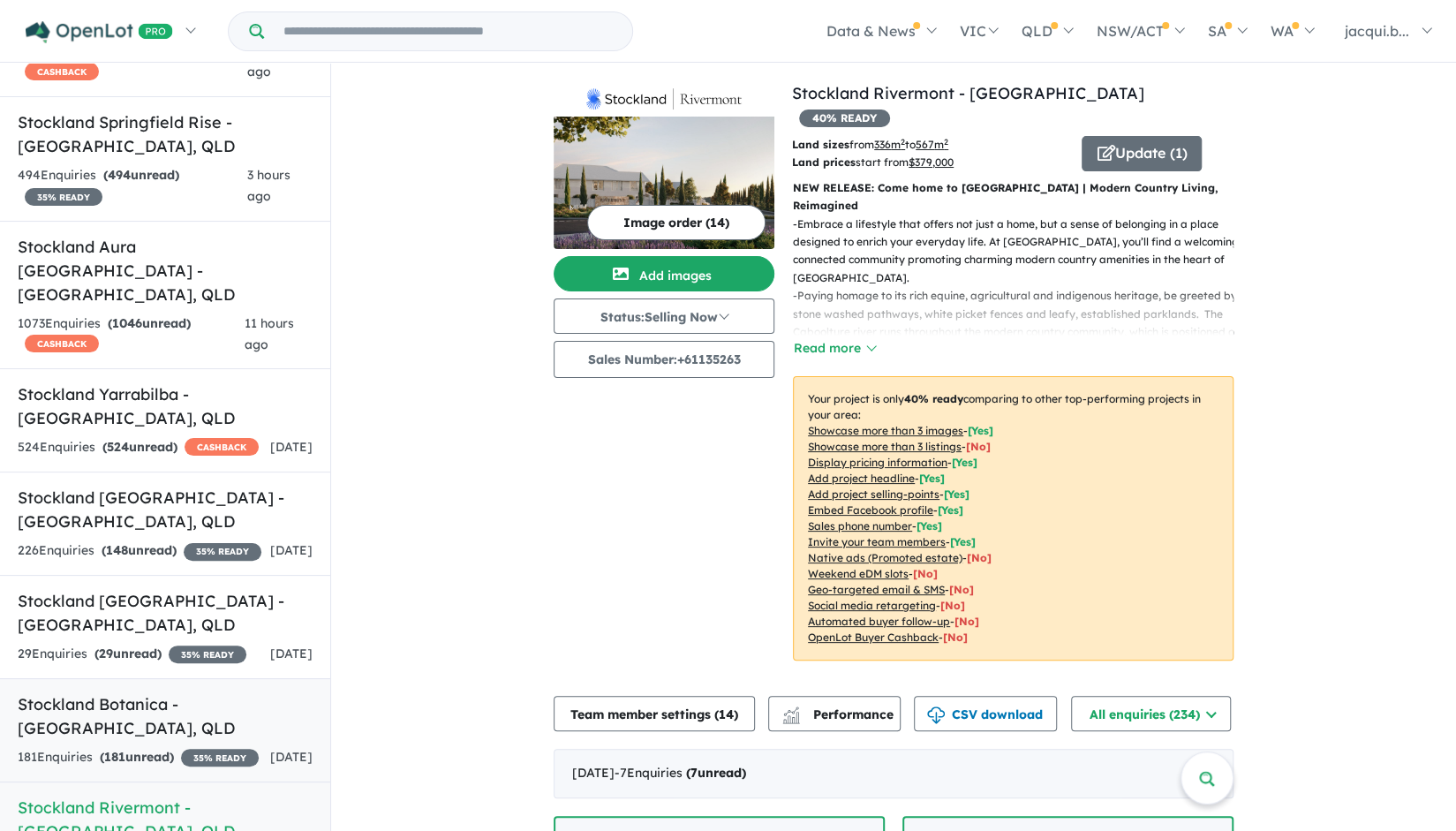
scroll to position [308, 0]
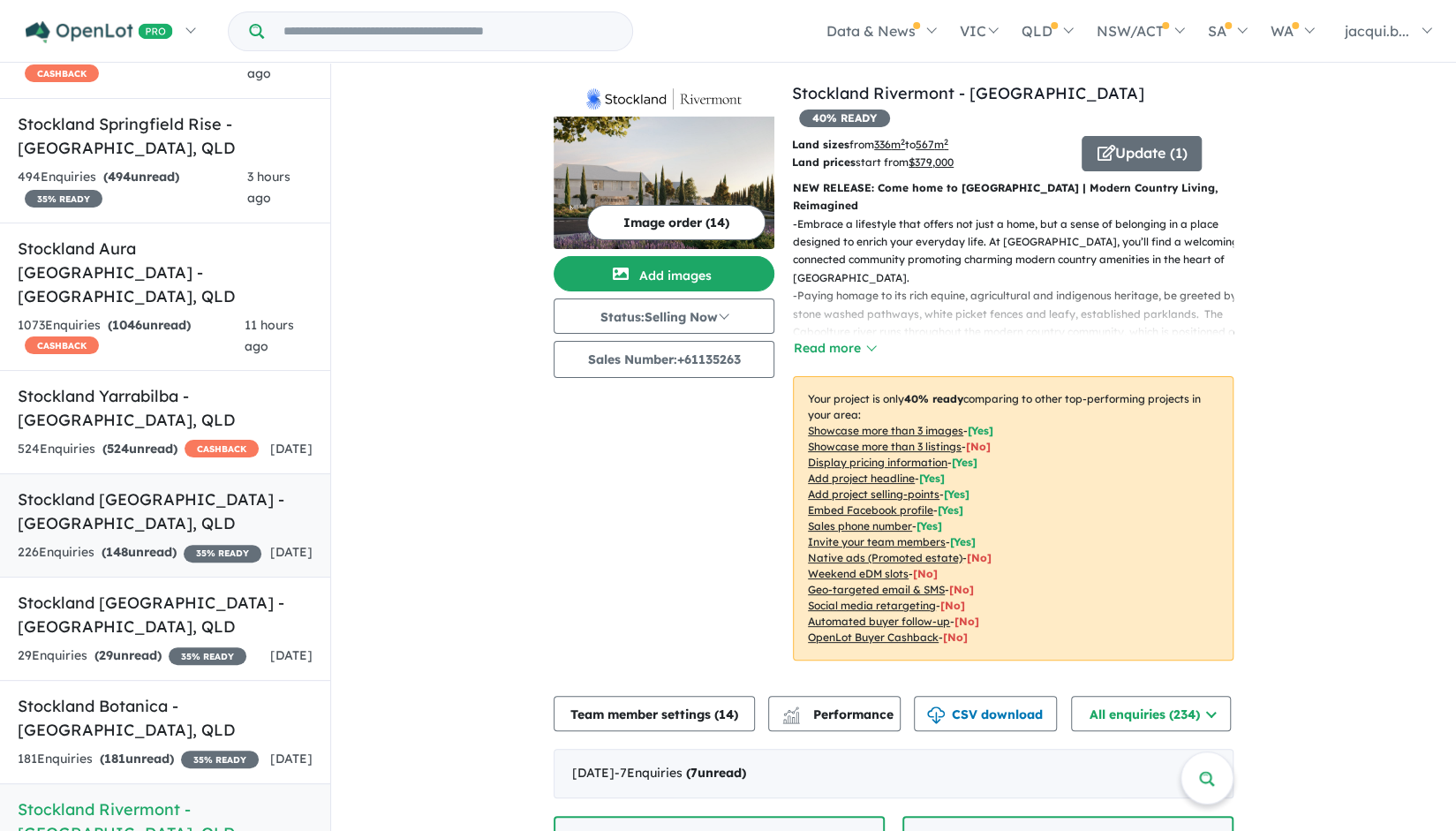
click at [165, 488] on h5 "Stockland [GEOGRAPHIC_DATA] - [GEOGRAPHIC_DATA] , [GEOGRAPHIC_DATA]" at bounding box center [165, 512] width 295 height 48
